Goal: Transaction & Acquisition: Purchase product/service

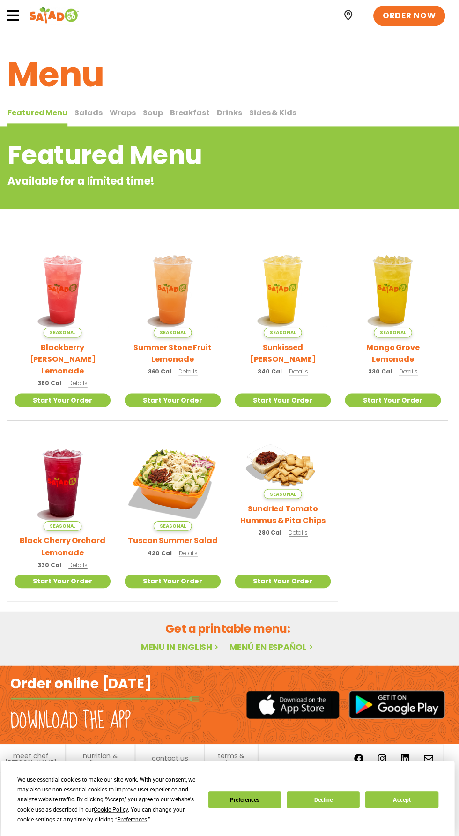
click at [90, 115] on span "Salads" at bounding box center [92, 111] width 28 height 11
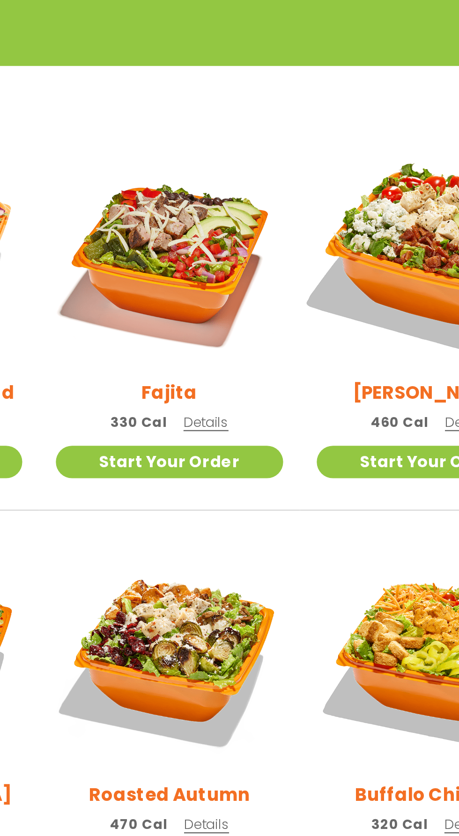
click at [256, 353] on img at bounding box center [284, 334] width 112 height 112
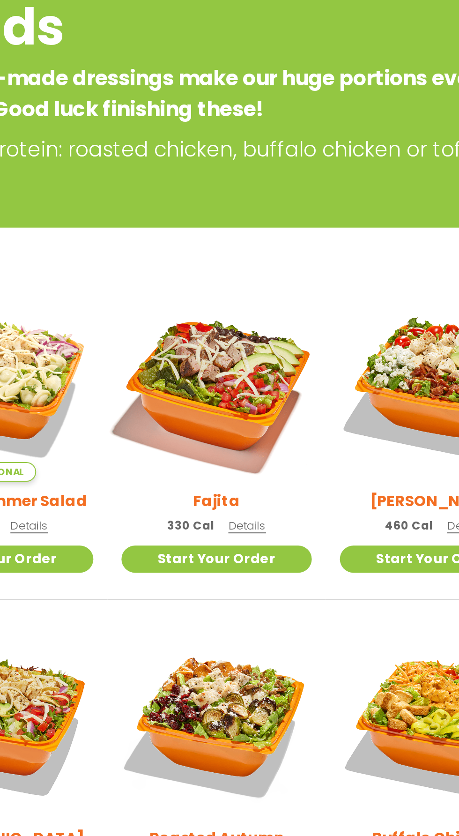
click at [194, 338] on img at bounding box center [175, 334] width 112 height 112
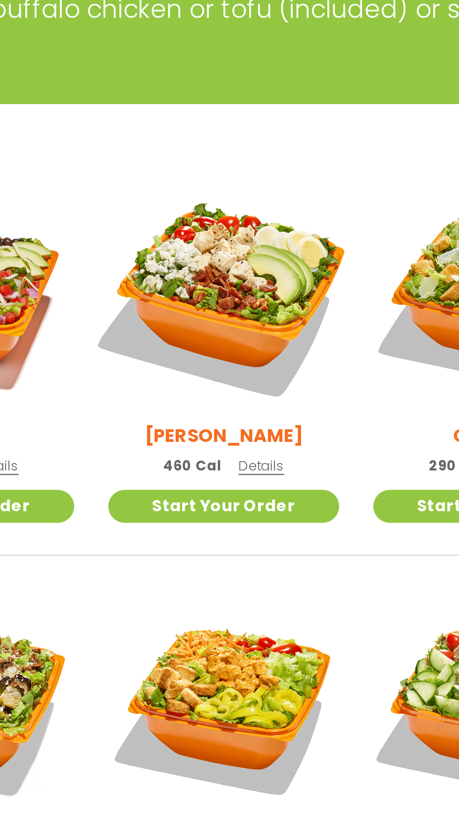
click at [303, 341] on img at bounding box center [284, 334] width 112 height 112
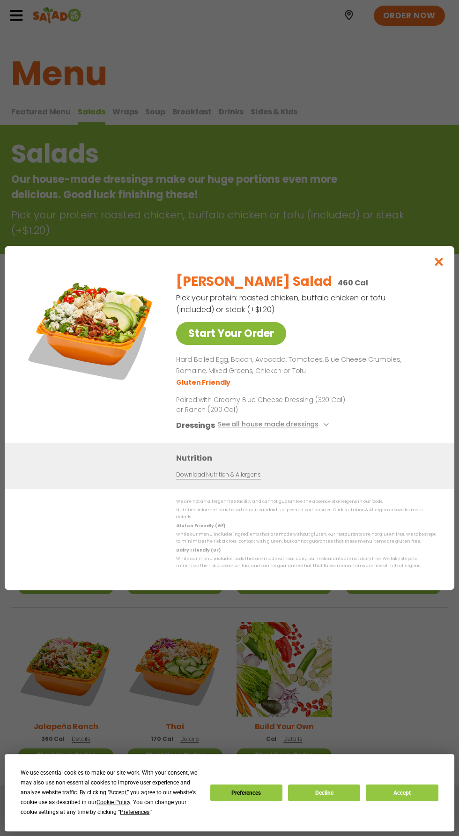
click at [269, 345] on link "Start Your Order" at bounding box center [231, 333] width 110 height 23
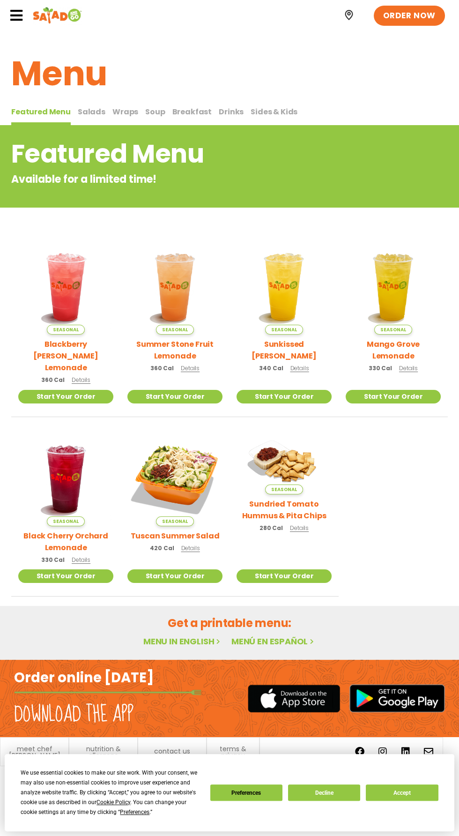
click at [88, 123] on button "Salads Salads" at bounding box center [92, 116] width 28 height 20
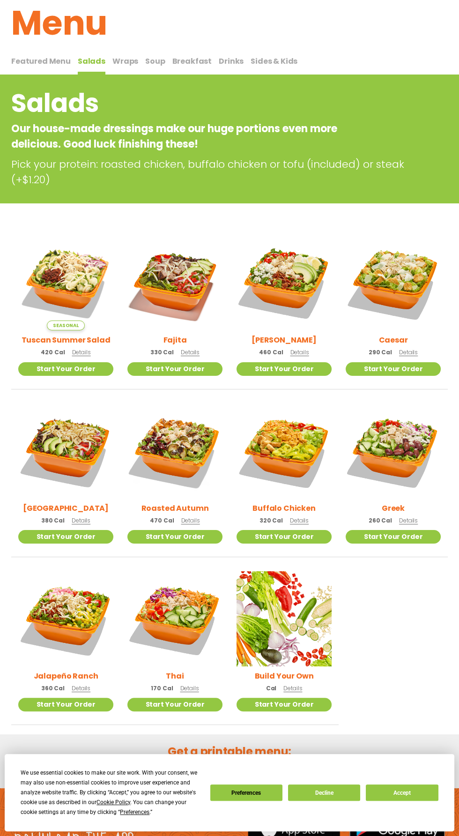
scroll to position [53, 0]
